Goal: Find specific page/section: Find specific page/section

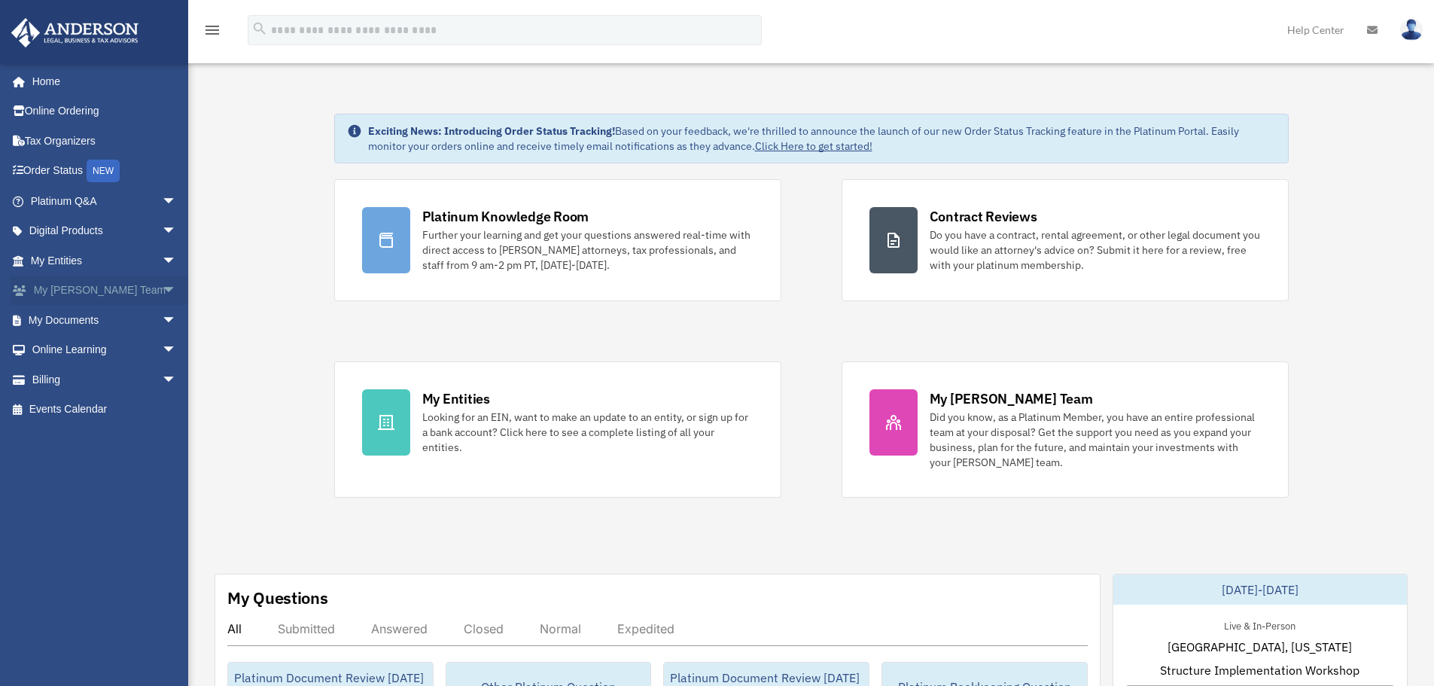
click at [162, 283] on span "arrow_drop_down" at bounding box center [177, 291] width 30 height 31
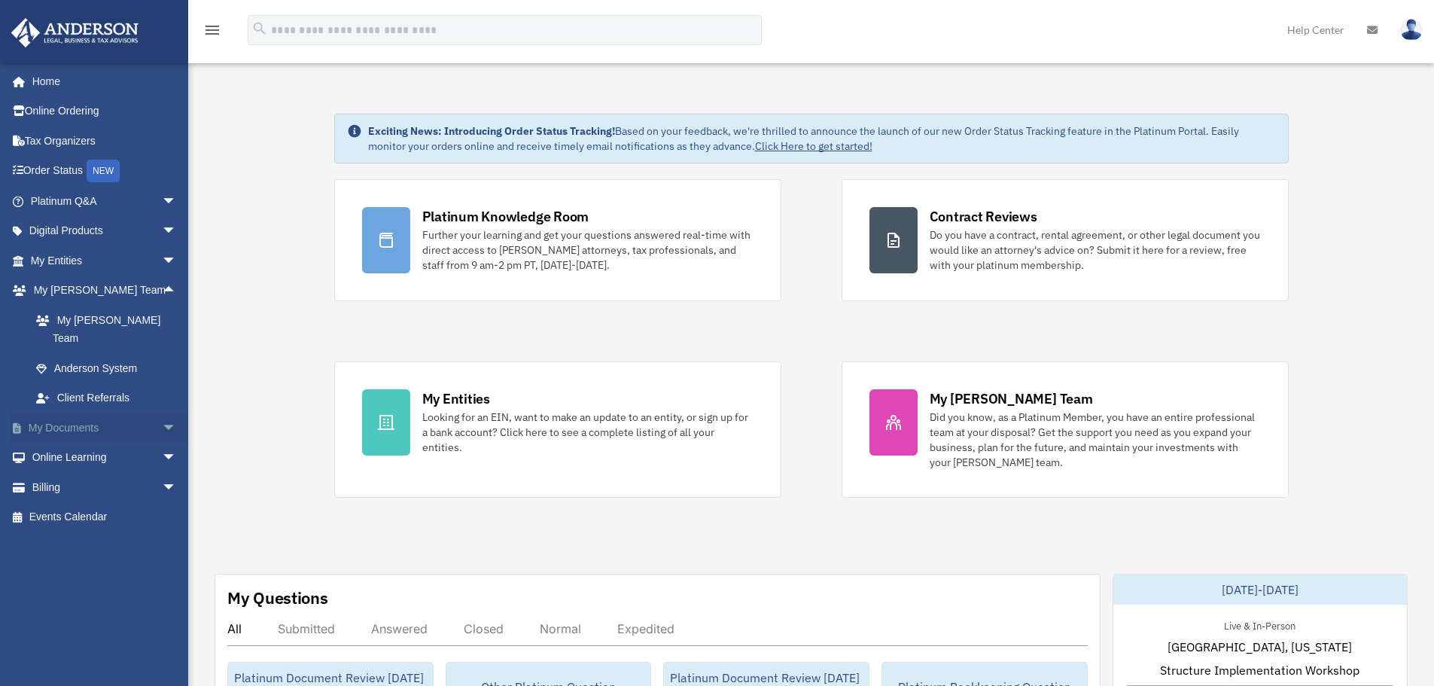
click at [162, 413] on span "arrow_drop_down" at bounding box center [177, 428] width 30 height 31
click at [162, 264] on span "arrow_drop_down" at bounding box center [177, 260] width 30 height 31
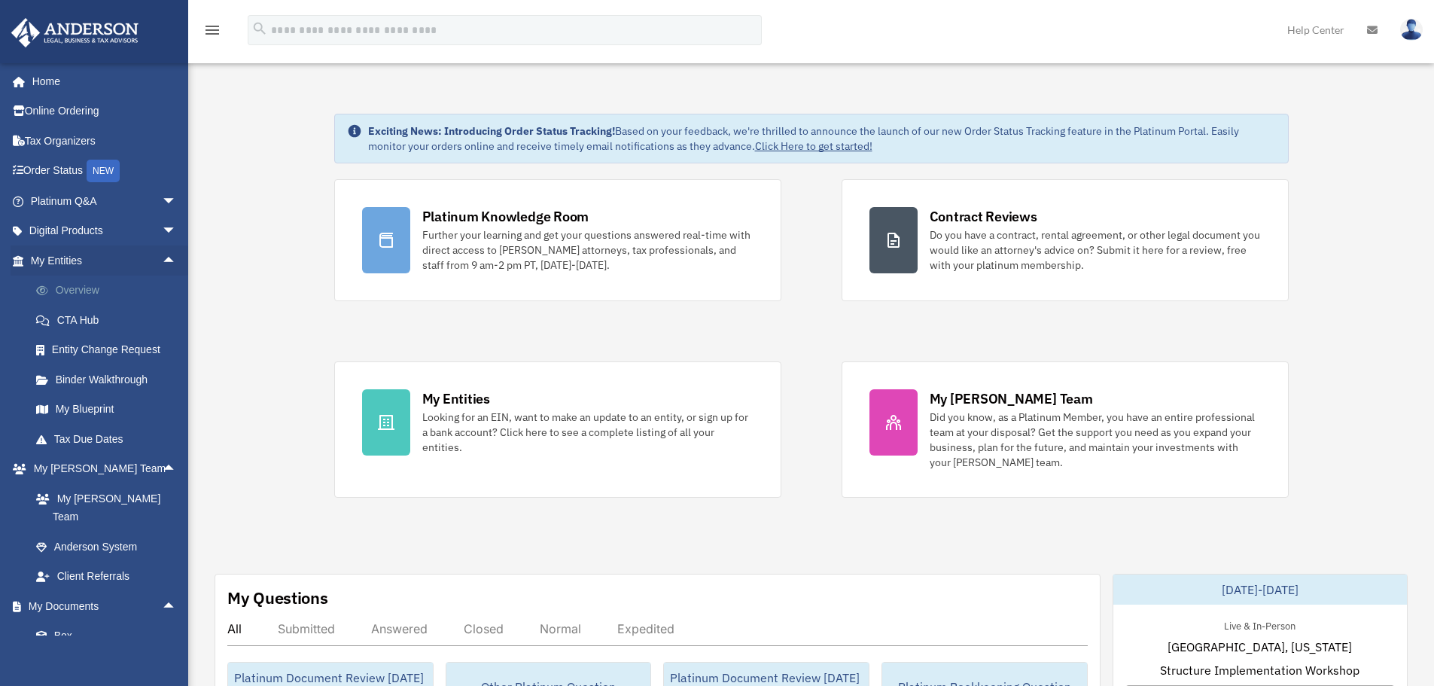
click at [84, 293] on link "Overview" at bounding box center [110, 291] width 178 height 30
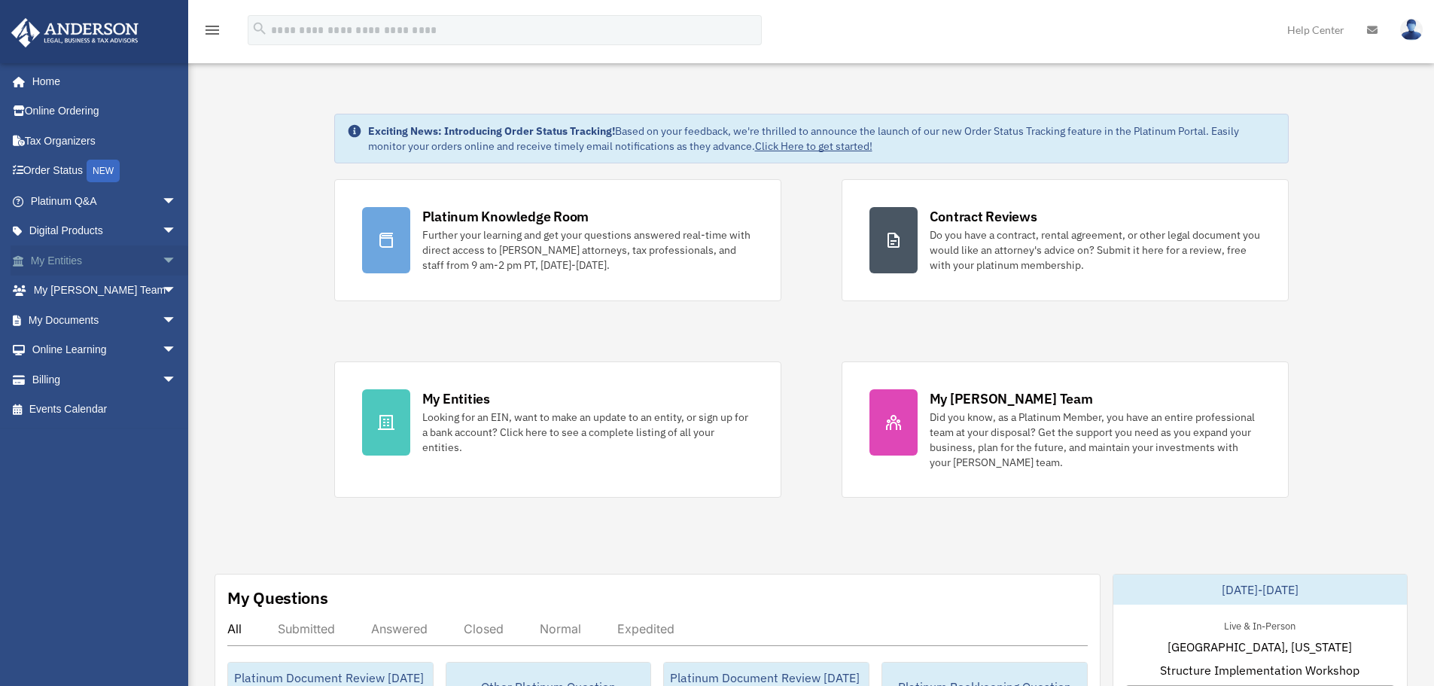
click at [162, 259] on span "arrow_drop_down" at bounding box center [177, 260] width 30 height 31
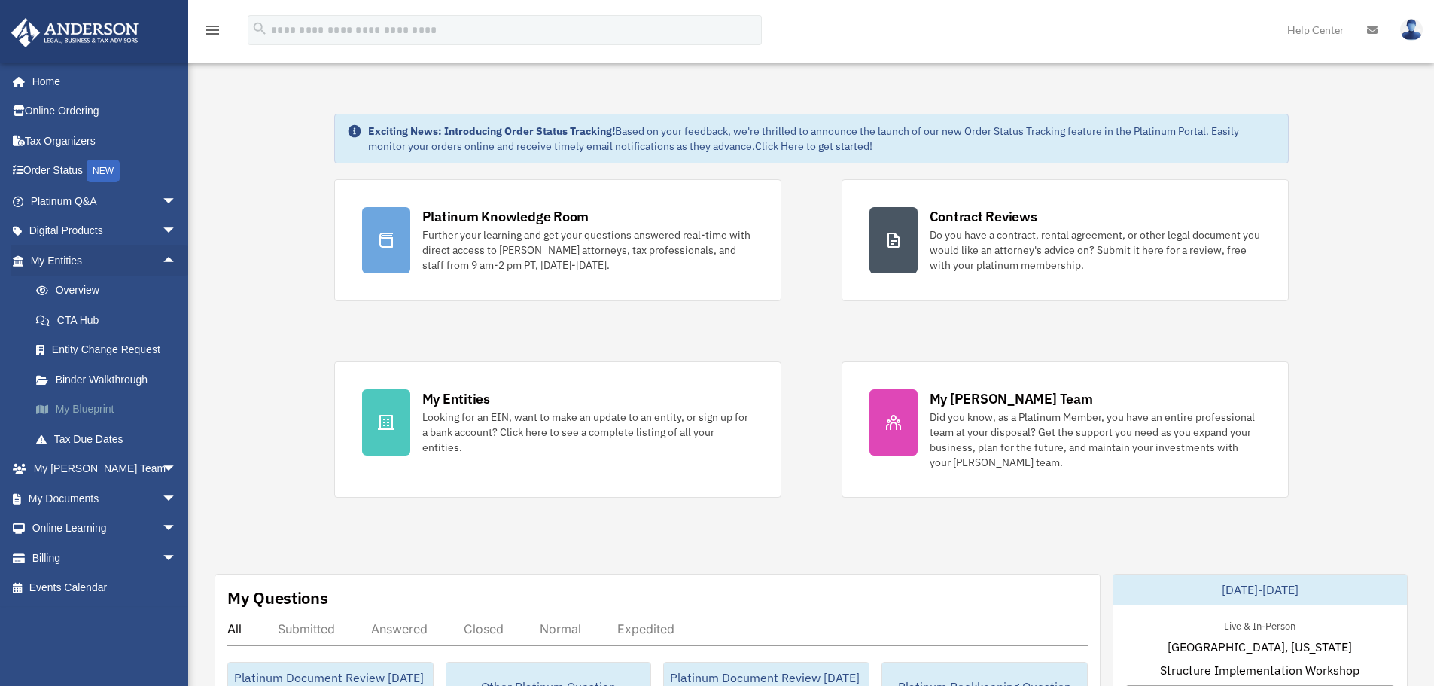
click at [101, 403] on link "My Blueprint" at bounding box center [110, 409] width 178 height 30
